Goal: Contribute content

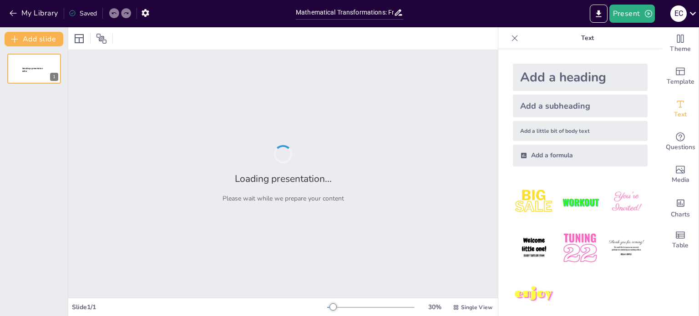
type input "Mathematical Transformations: From Rational Exponents to Radical Expressions"
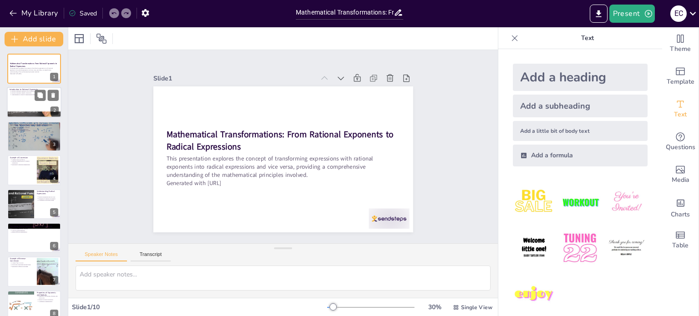
click at [18, 95] on p "Understanding is crucial for transitioning forms." at bounding box center [34, 95] width 47 height 2
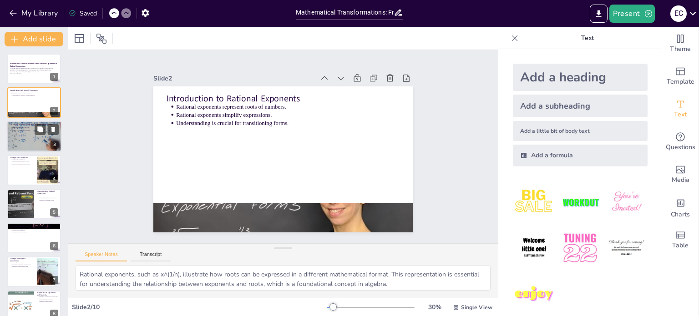
click at [27, 131] on p "Important for simplifying expressions." at bounding box center [34, 131] width 47 height 2
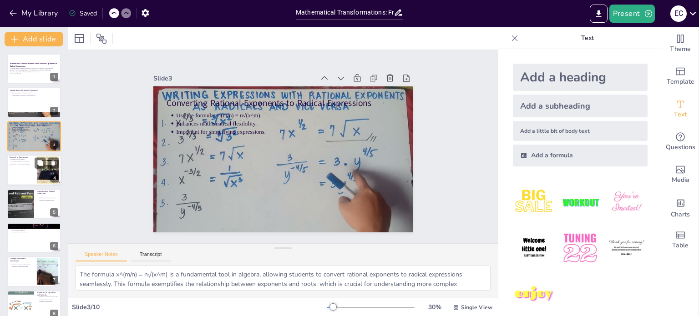
click at [21, 171] on div at bounding box center [34, 170] width 55 height 31
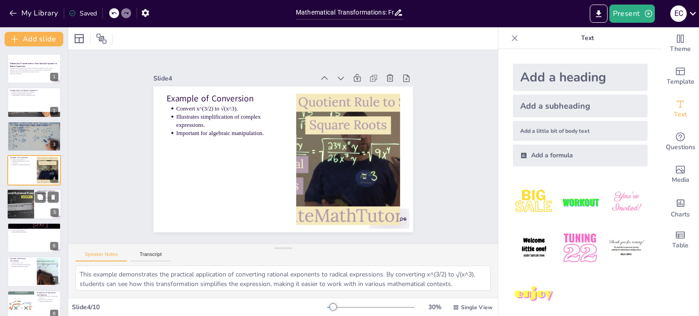
click at [10, 214] on div at bounding box center [20, 204] width 55 height 31
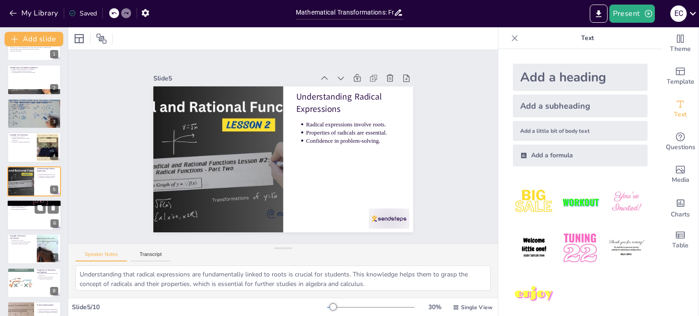
click at [12, 223] on div at bounding box center [34, 215] width 55 height 31
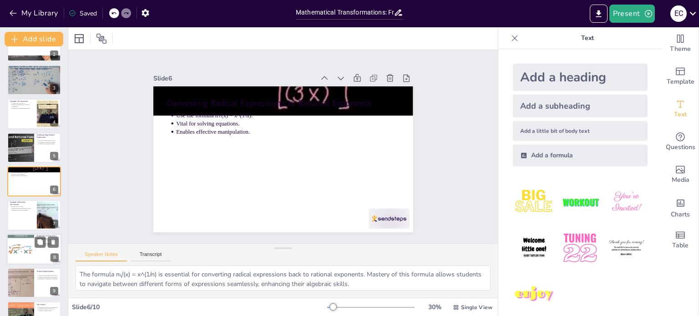
click at [13, 260] on div at bounding box center [20, 249] width 27 height 36
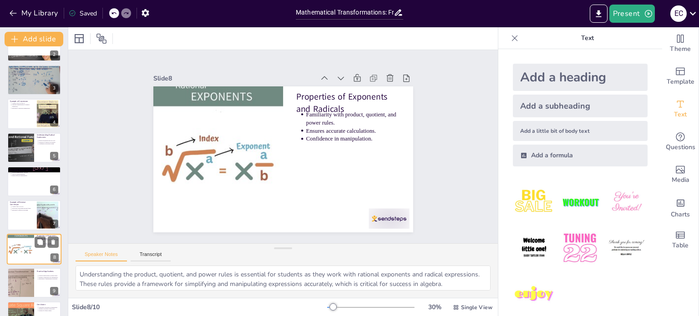
scroll to position [80, 0]
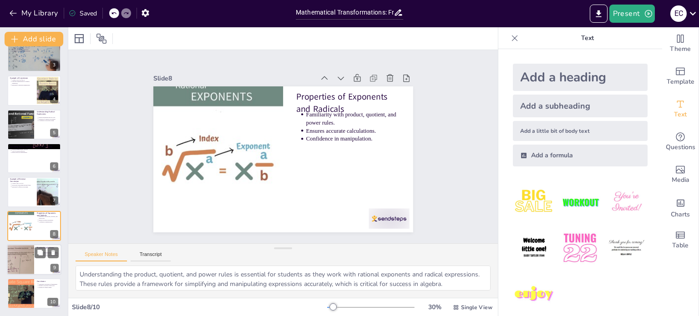
click at [10, 265] on div at bounding box center [20, 259] width 55 height 31
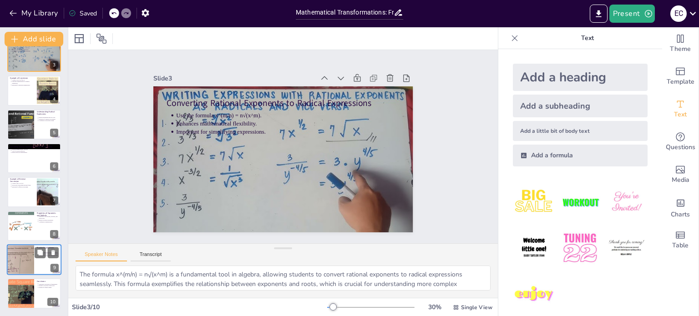
type textarea "Rational exponents, such as x^(1/n), illustrate how roots can be expressed in a…"
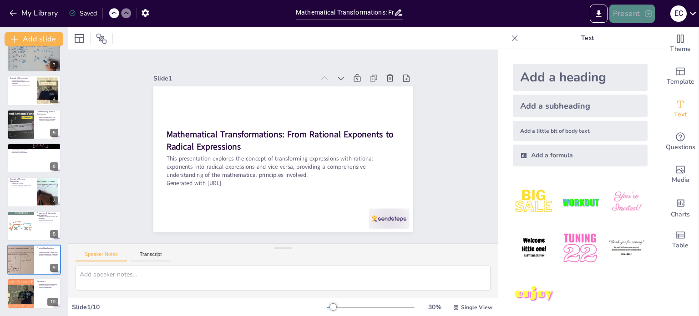
click at [629, 16] on button "Present" at bounding box center [631, 14] width 45 height 18
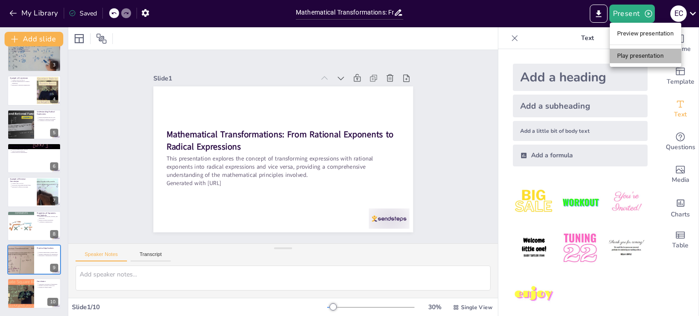
click at [650, 59] on li "Play presentation" at bounding box center [645, 56] width 71 height 15
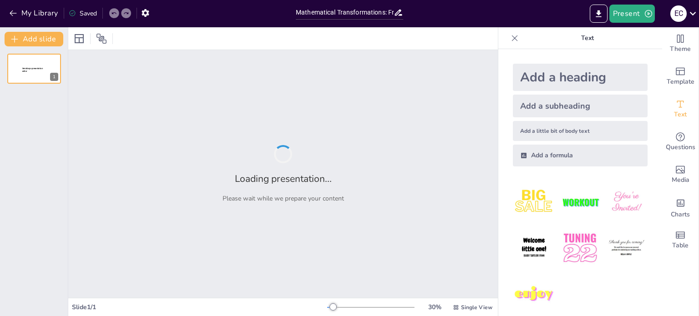
type input "Mathematical Transformations: From Rational Exponents to Radical Expressions"
